Goal: Task Accomplishment & Management: Manage account settings

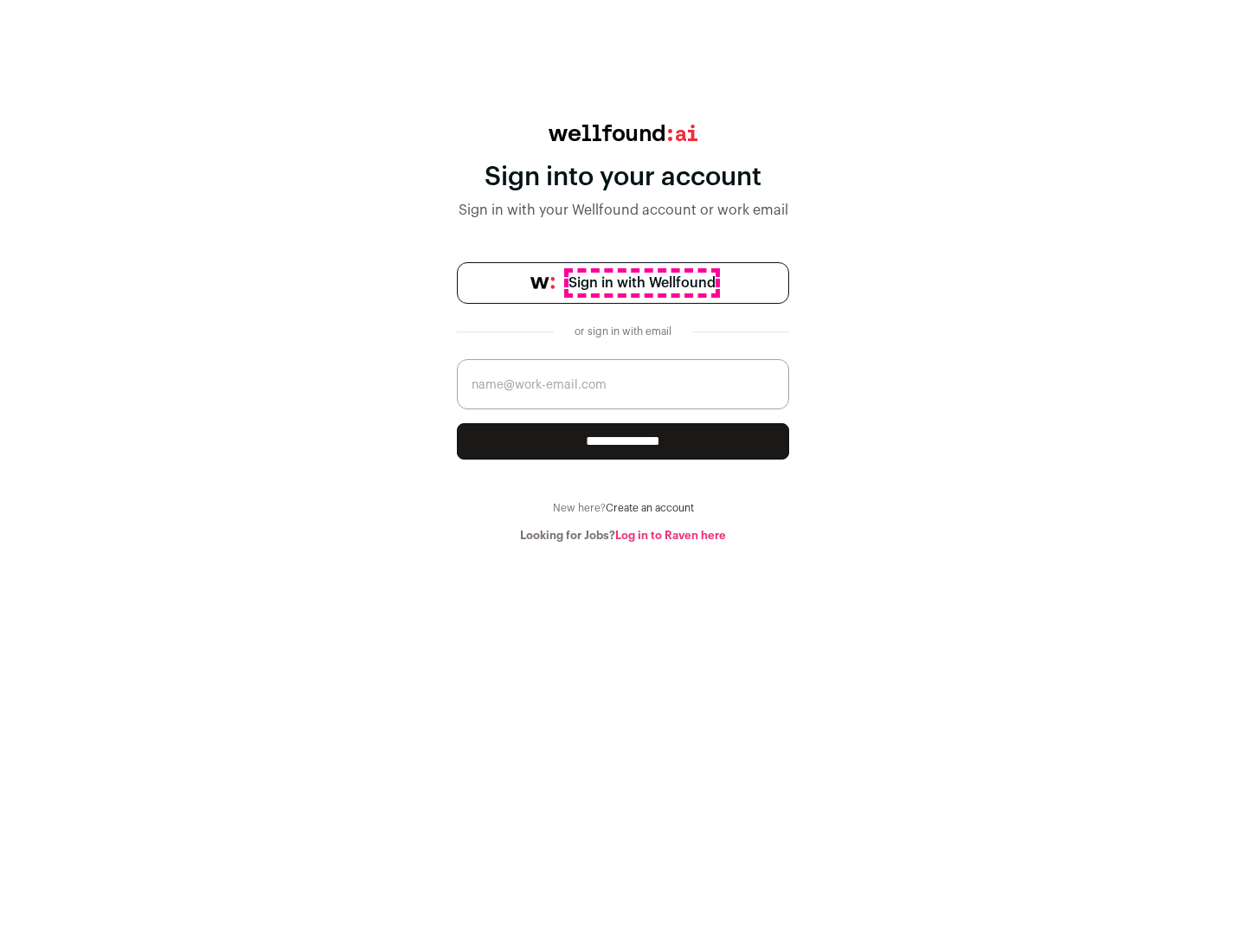
click at [641, 283] on span "Sign in with Wellfound" at bounding box center [642, 282] width 147 height 21
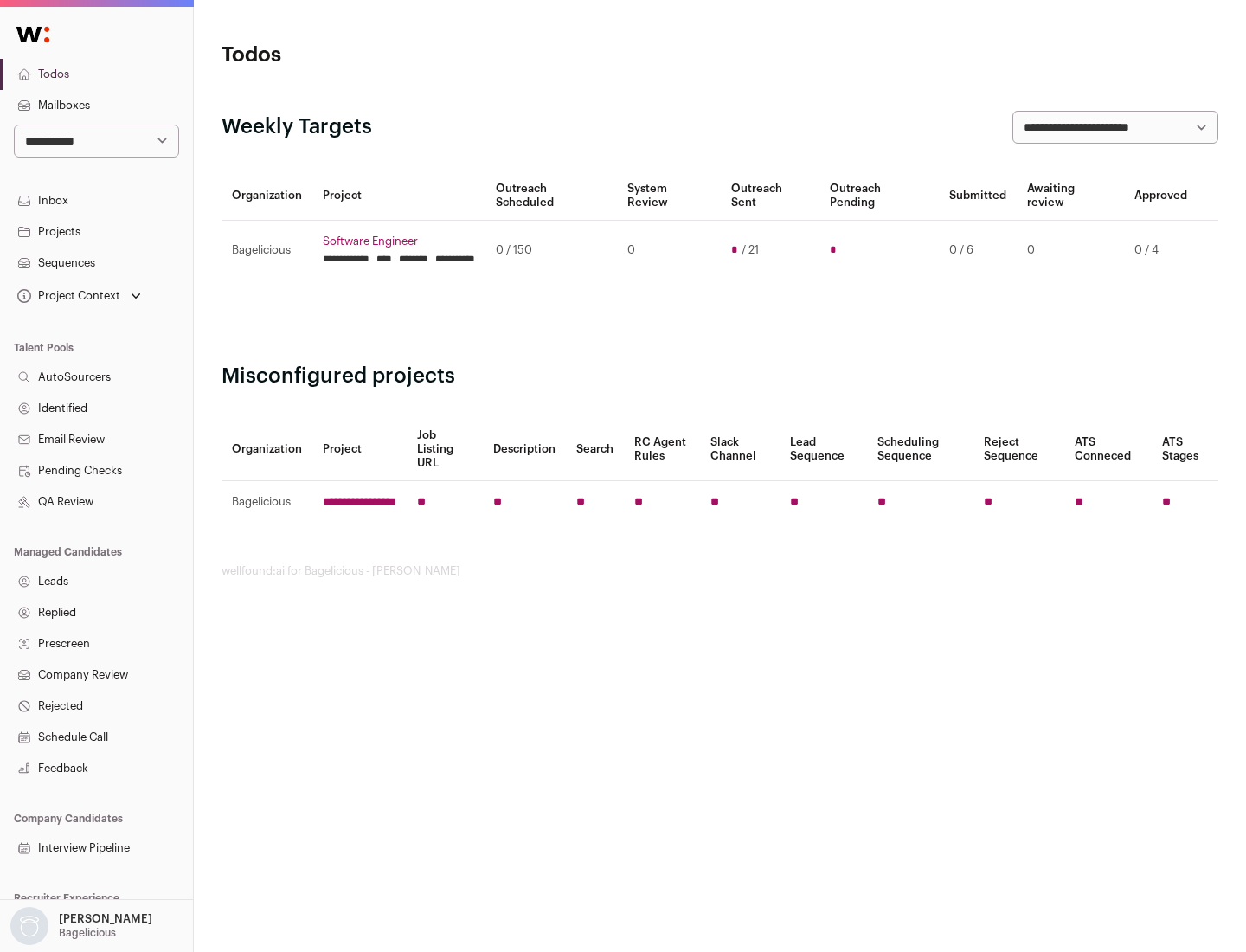
click at [96, 231] on link "Projects" at bounding box center [97, 232] width 193 height 31
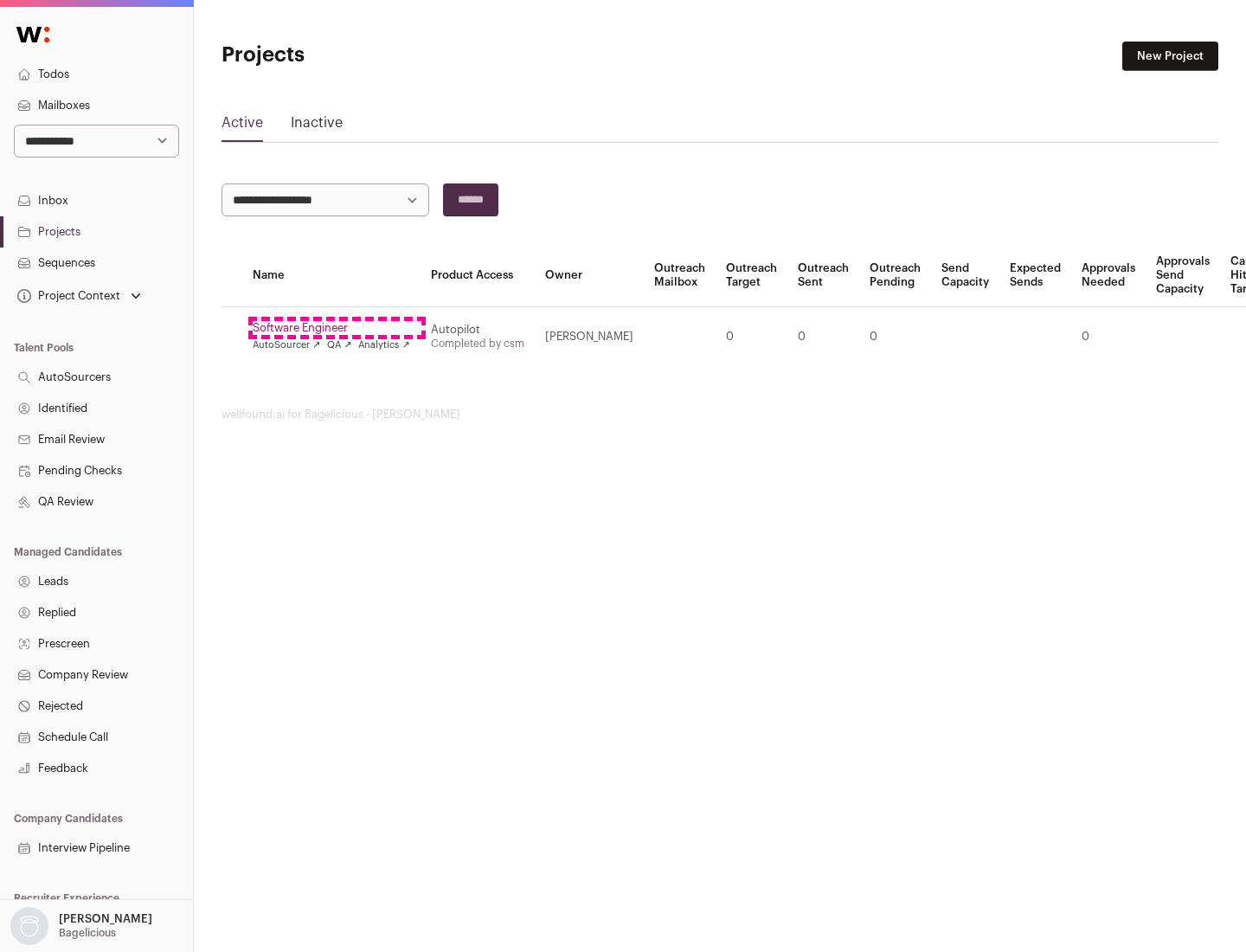
click at [337, 328] on link "Software Engineer" at bounding box center [331, 327] width 157 height 14
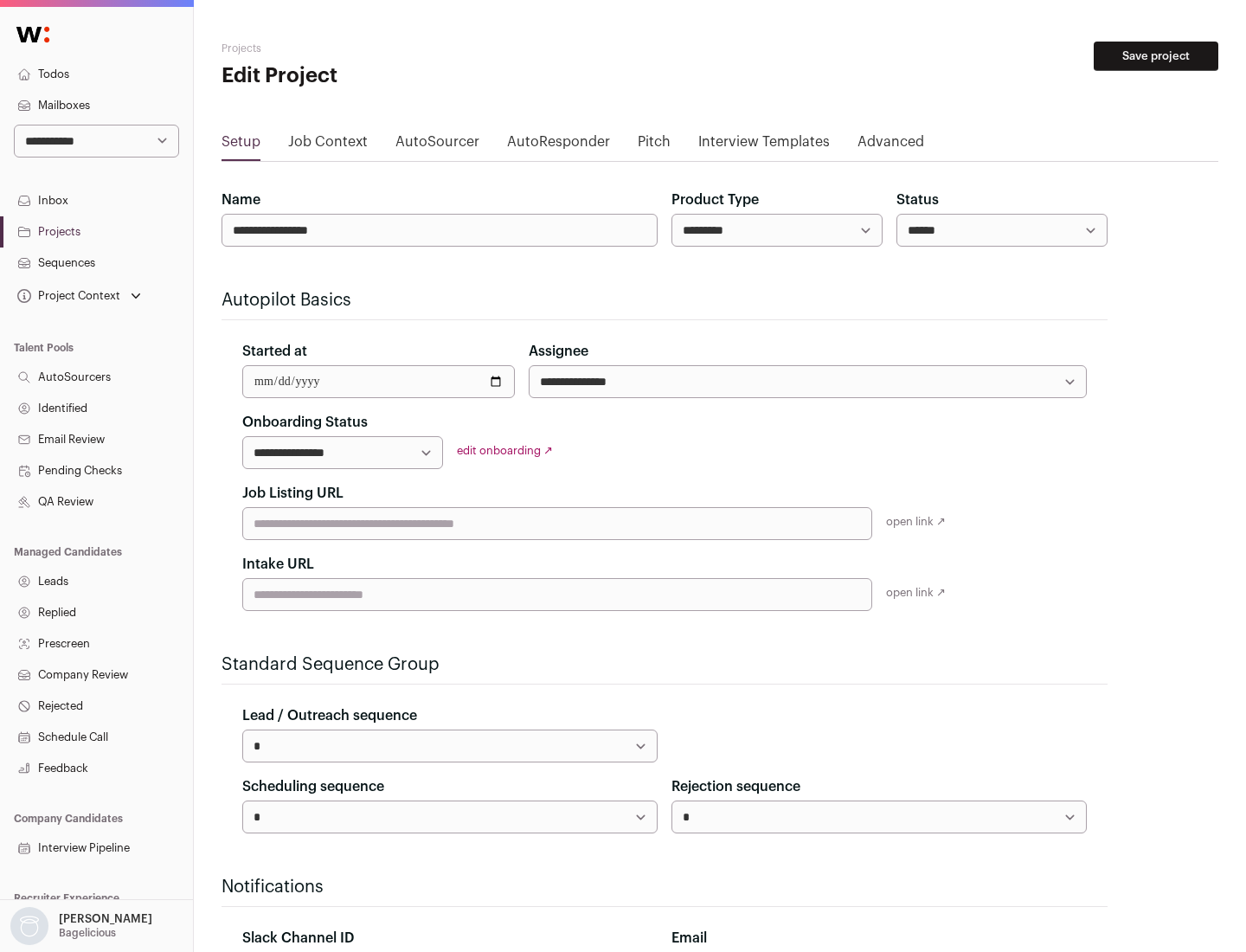
click at [1156, 56] on button "Save project" at bounding box center [1155, 56] width 124 height 29
